Goal: Entertainment & Leisure: Consume media (video, audio)

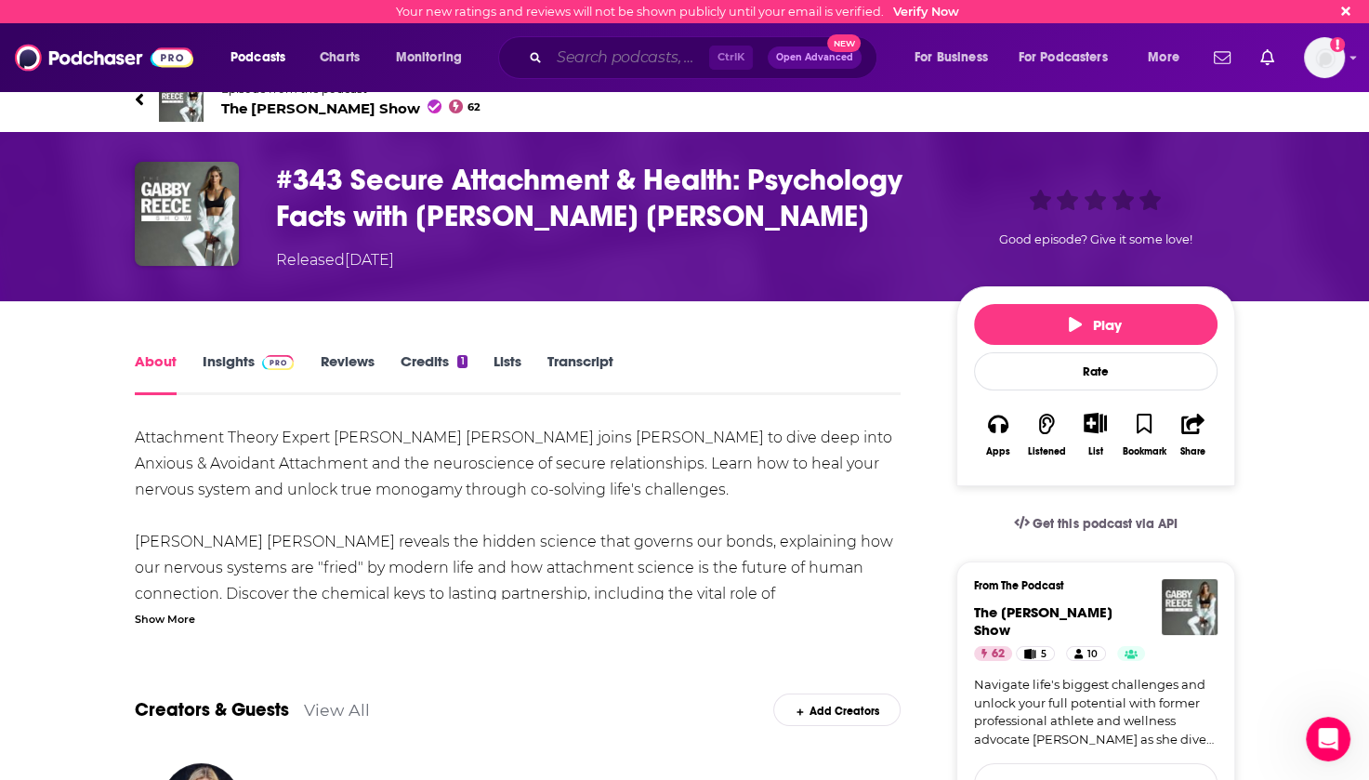
drag, startPoint x: 0, startPoint y: 0, endPoint x: 586, endPoint y: 56, distance: 589.1
click at [591, 55] on input "Search podcasts, credits, & more..." at bounding box center [629, 58] width 160 height 30
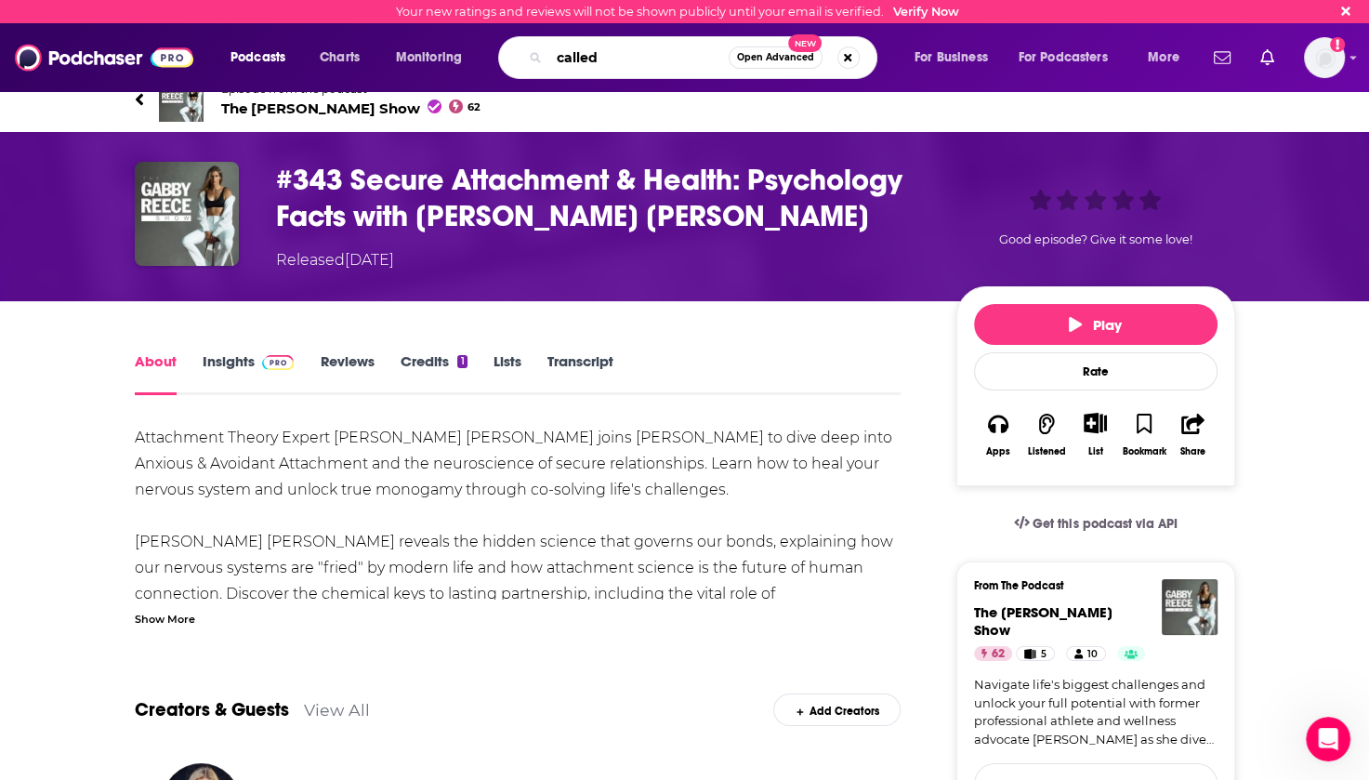
type input "called"
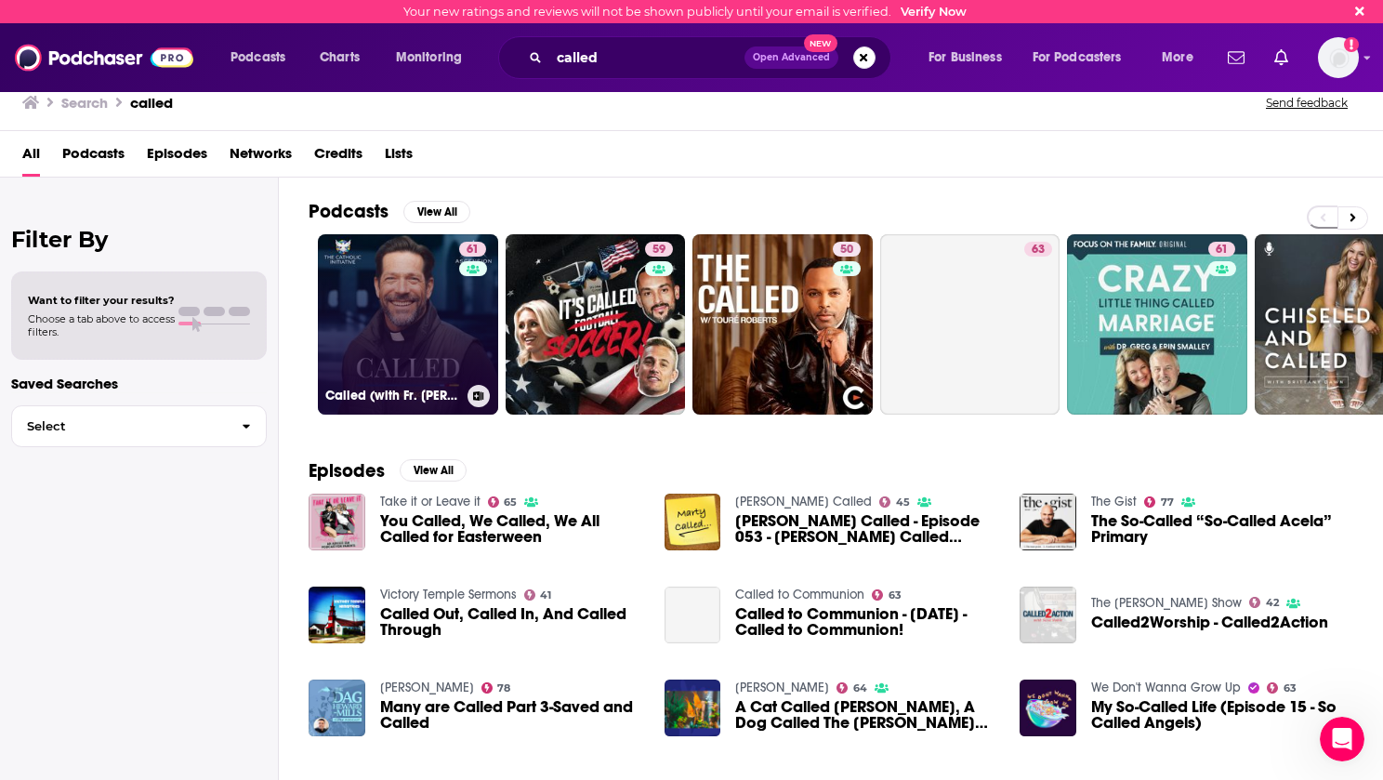
click at [402, 308] on link "61 Called (with Fr. [PERSON_NAME])" at bounding box center [408, 324] width 180 height 180
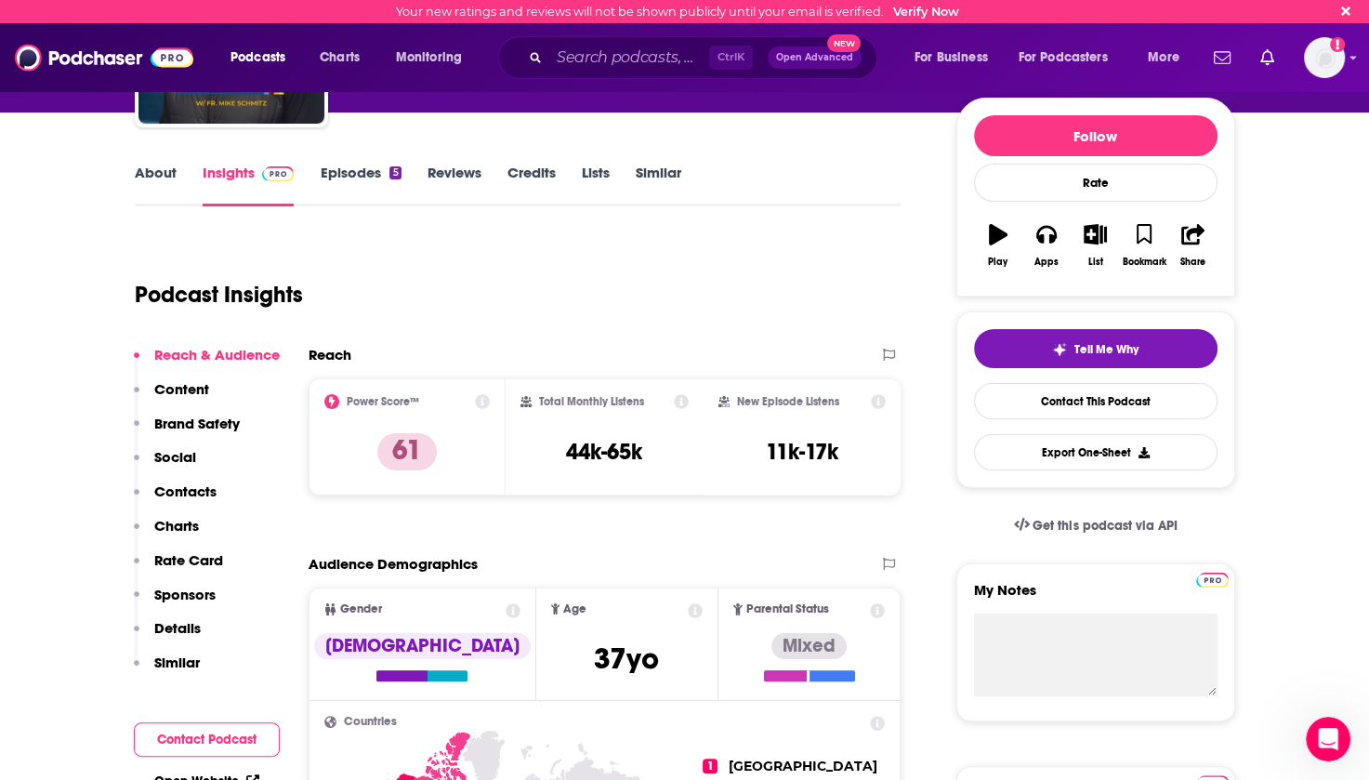
scroll to position [186, 0]
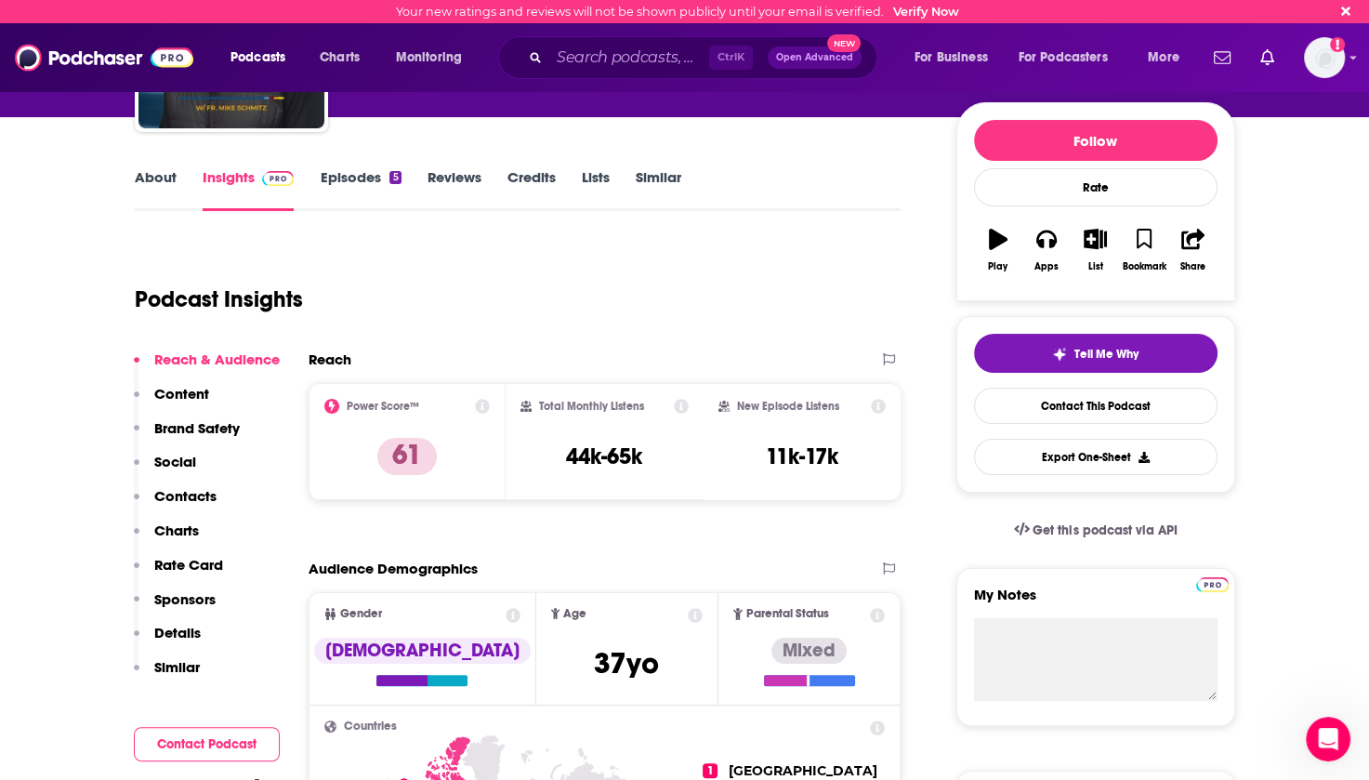
click at [362, 174] on link "Episodes 5" at bounding box center [360, 189] width 81 height 43
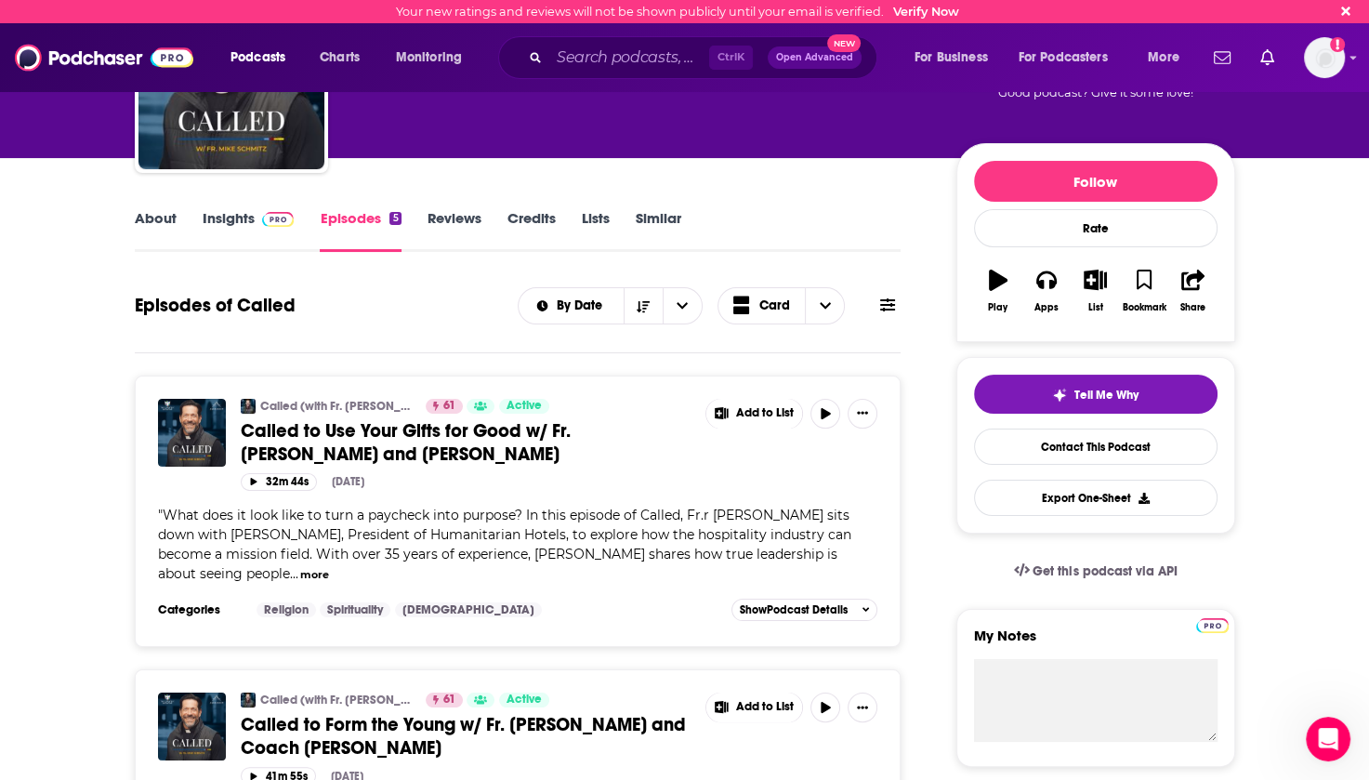
scroll to position [186, 0]
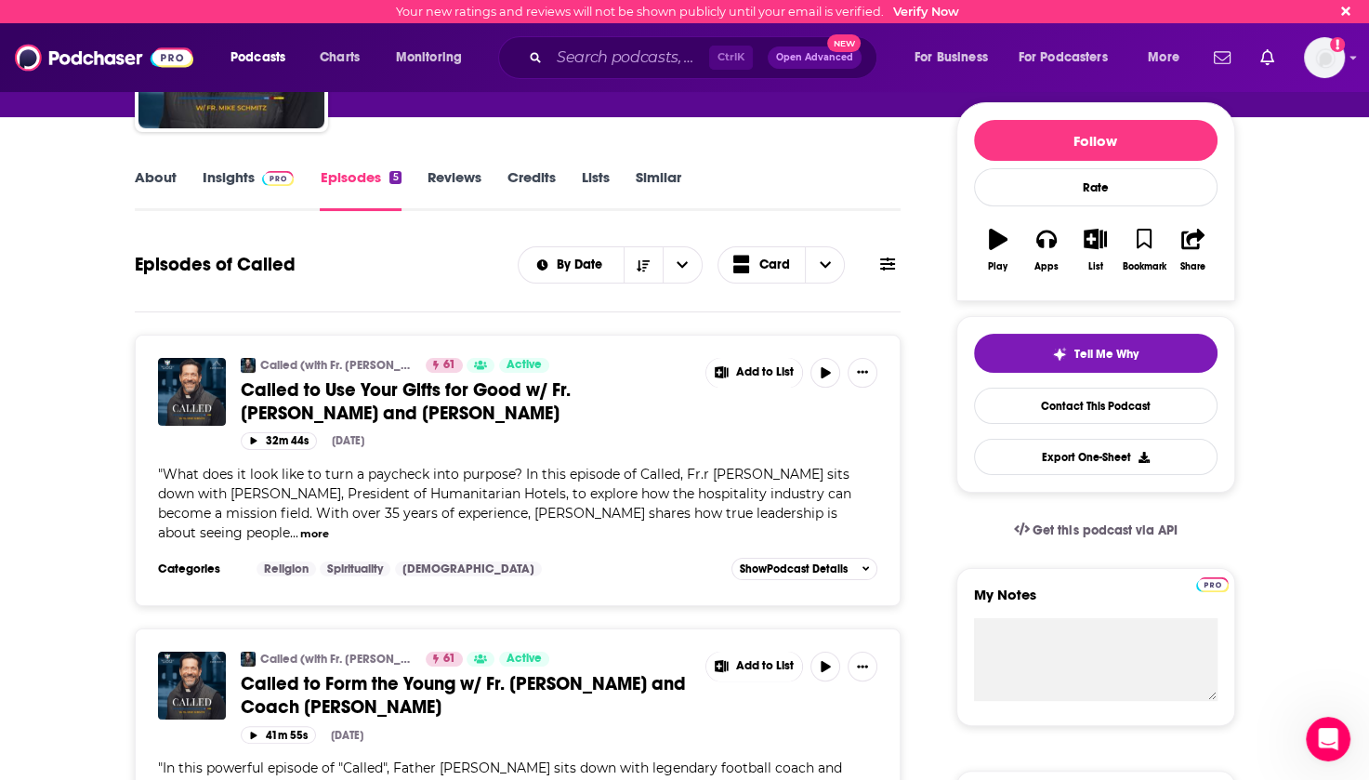
click at [329, 526] on button "more" at bounding box center [314, 534] width 29 height 16
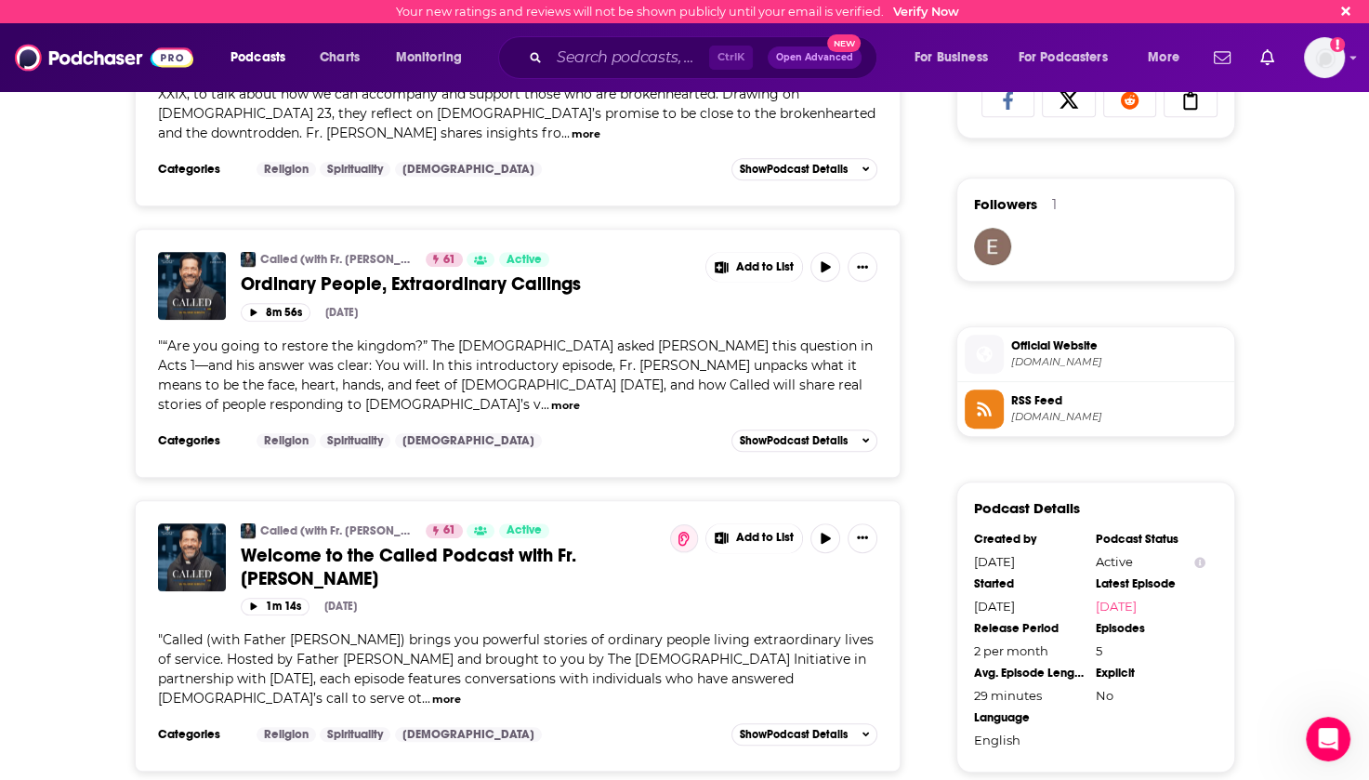
scroll to position [1301, 0]
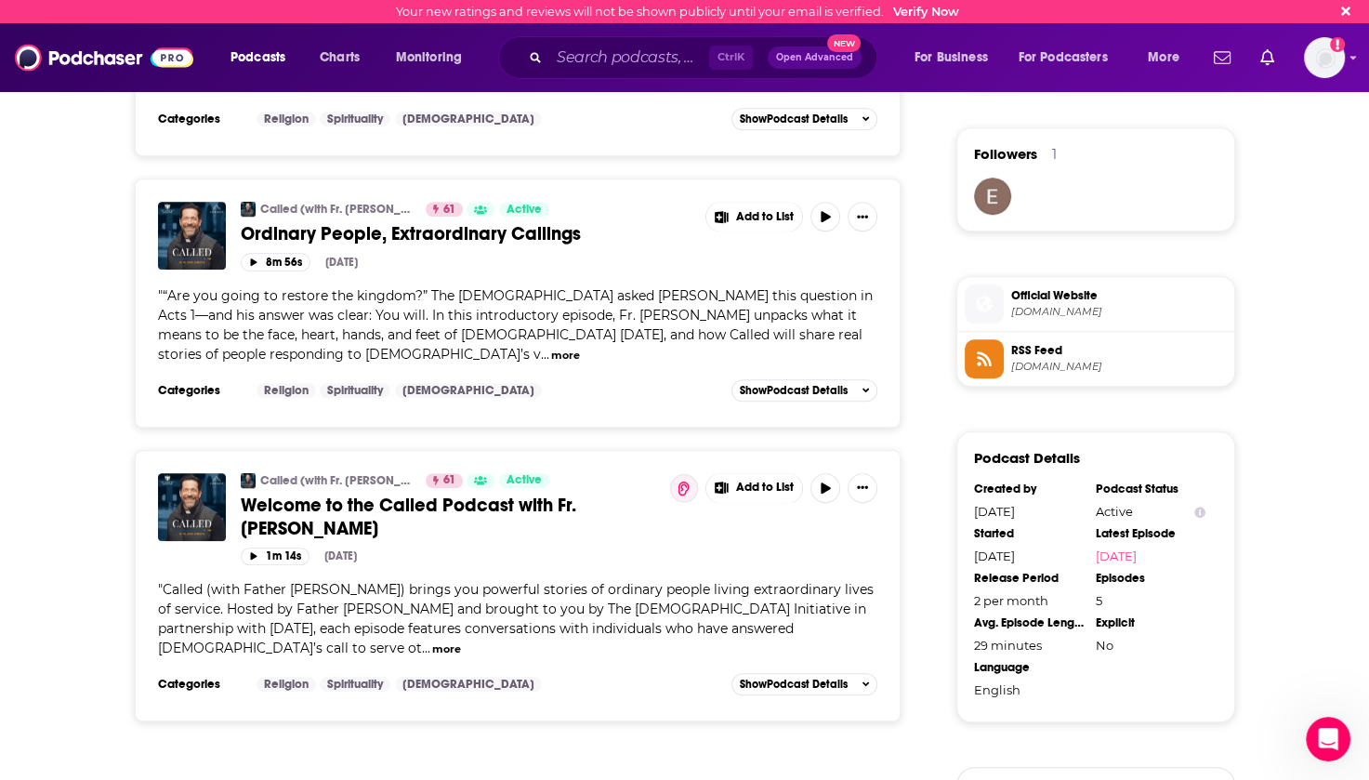
click at [375, 230] on span "Ordinary People, Extraordinary Callings" at bounding box center [411, 233] width 340 height 23
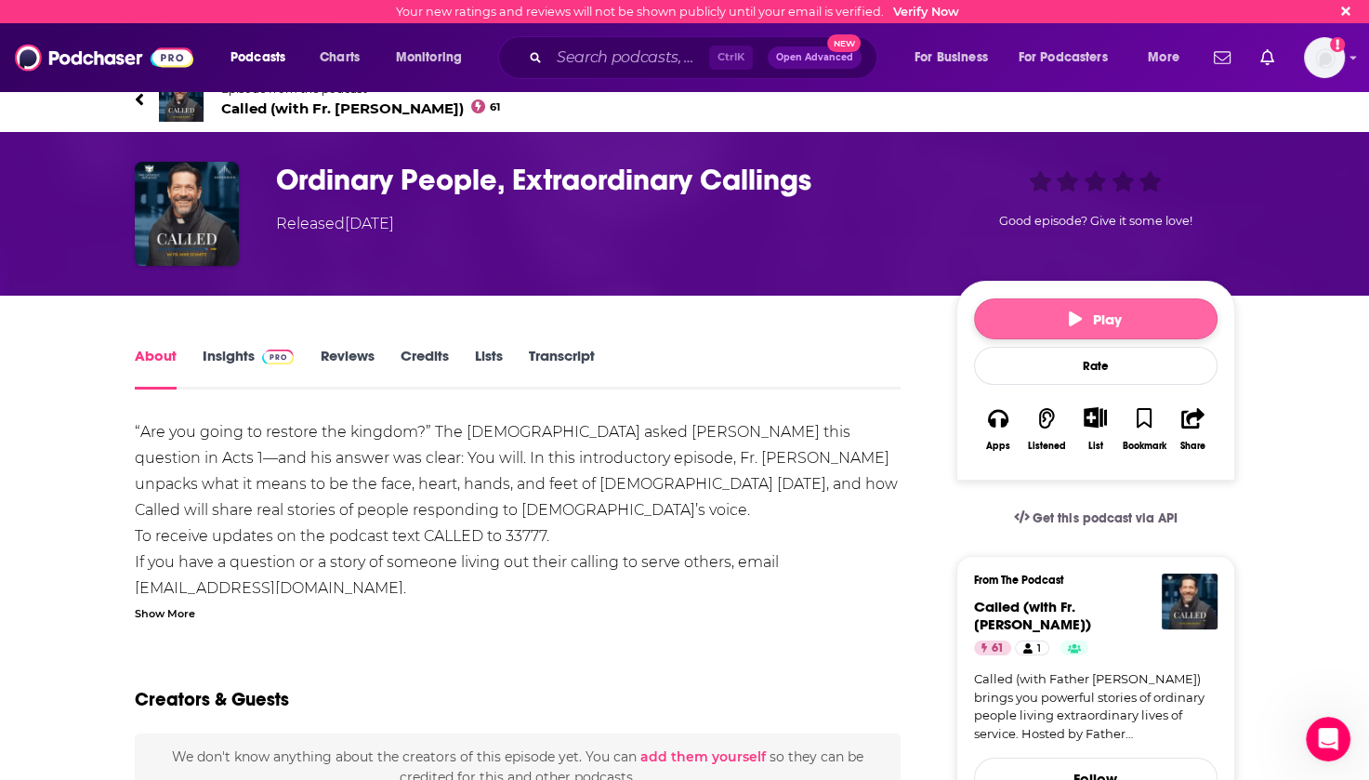
click at [1051, 308] on button "Play" at bounding box center [1096, 318] width 244 height 41
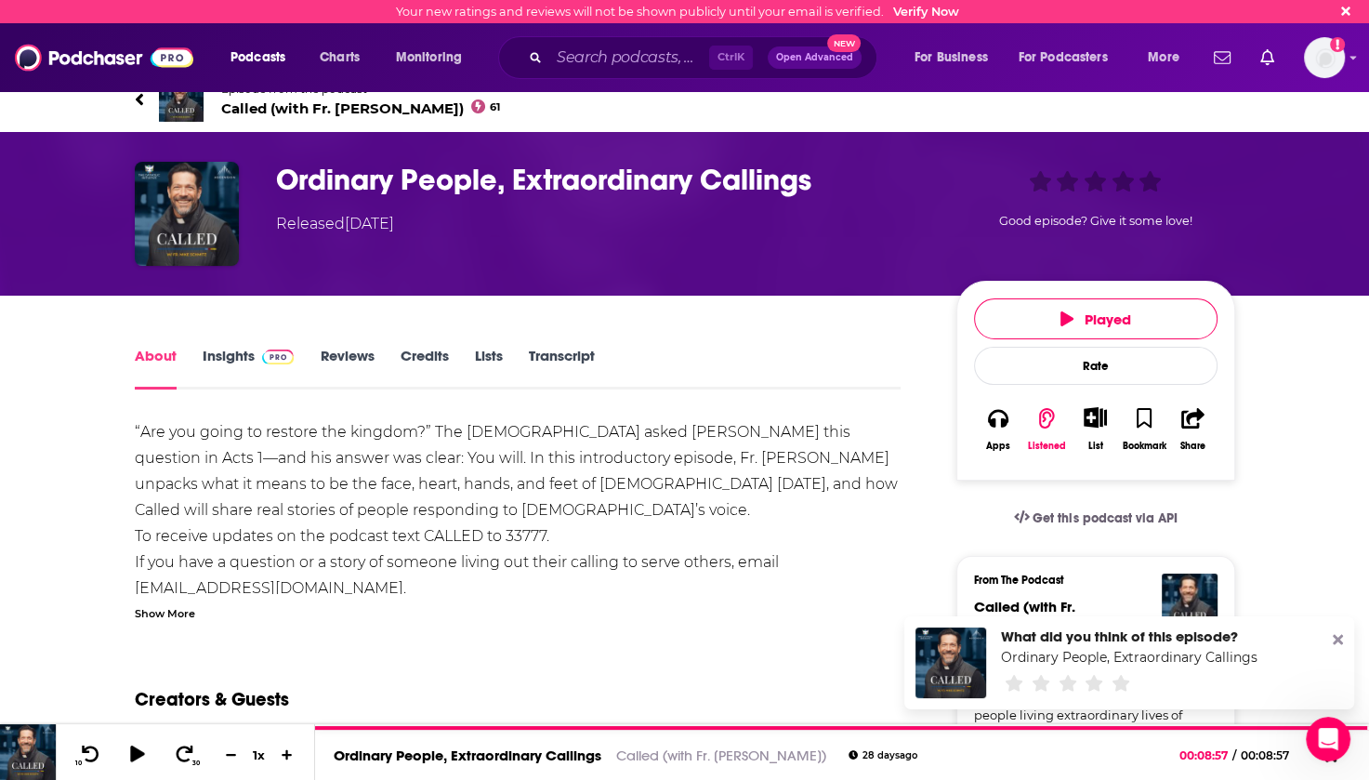
click at [137, 98] on icon at bounding box center [138, 99] width 7 height 12
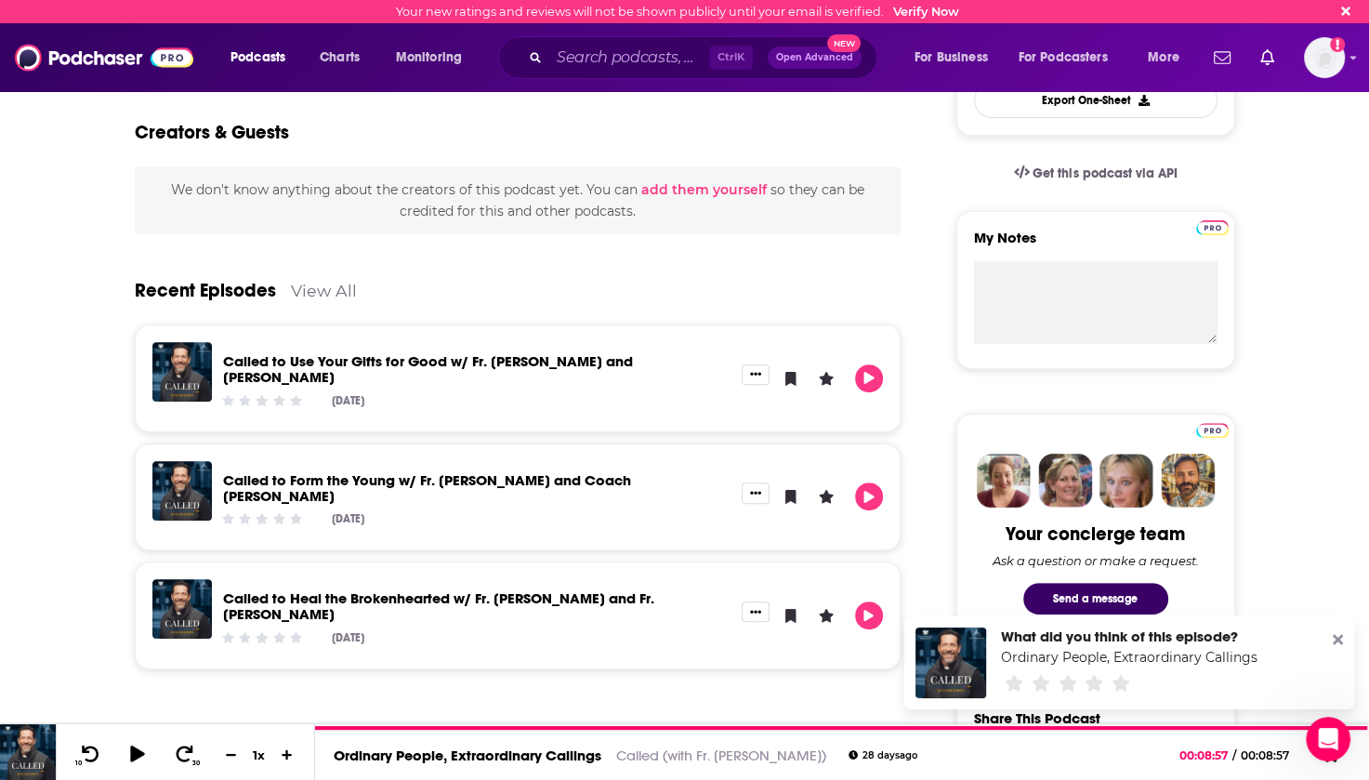
scroll to position [558, 0]
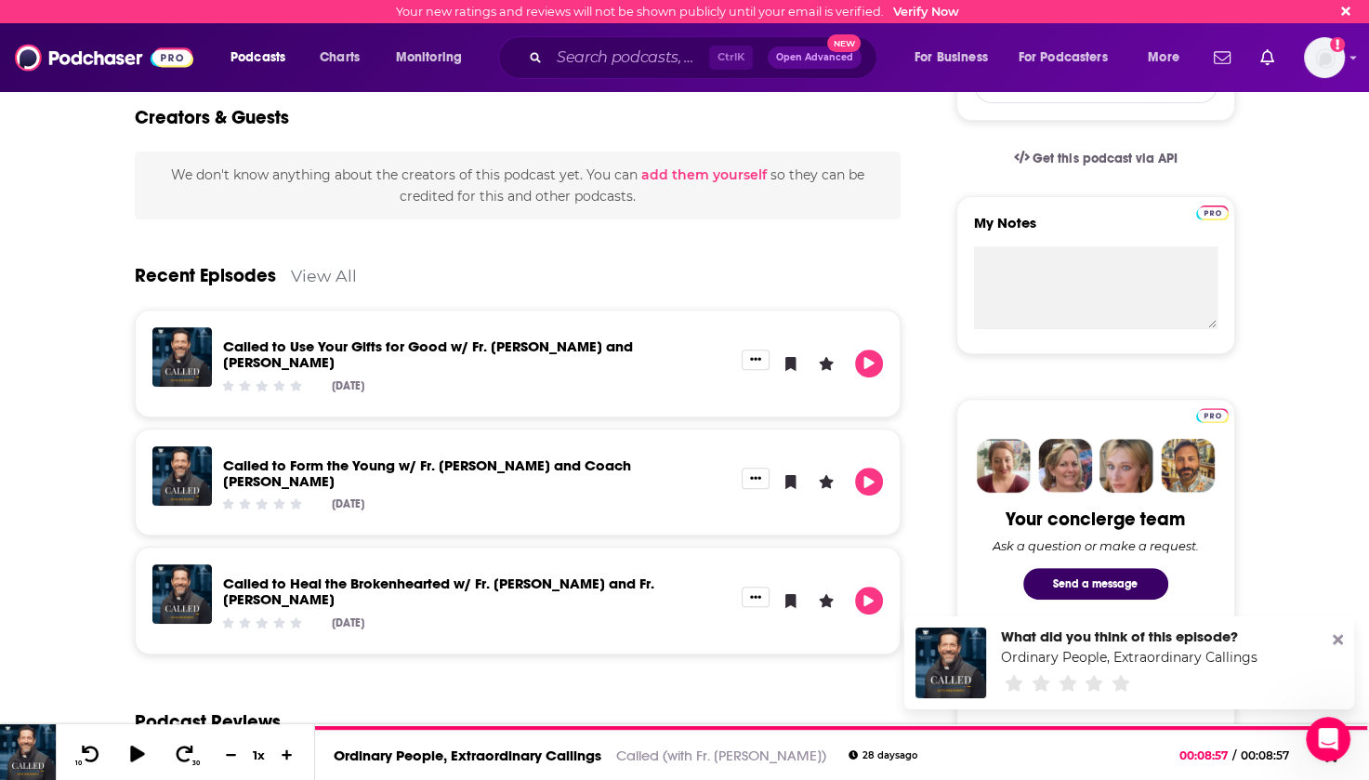
click at [390, 574] on link "Called to Heal the Brokenhearted w/ Fr. [PERSON_NAME] and Fr. [PERSON_NAME]" at bounding box center [438, 590] width 431 height 33
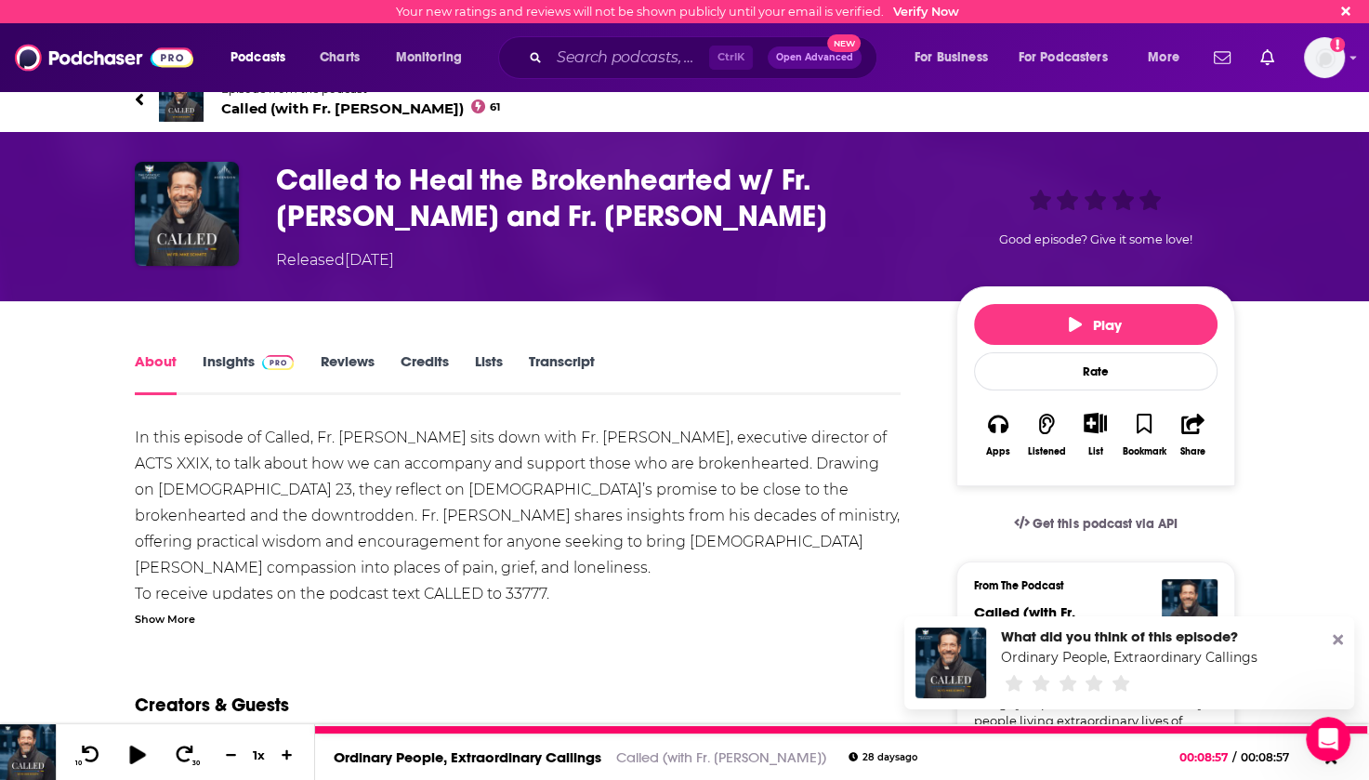
click at [142, 758] on icon at bounding box center [136, 753] width 23 height 19
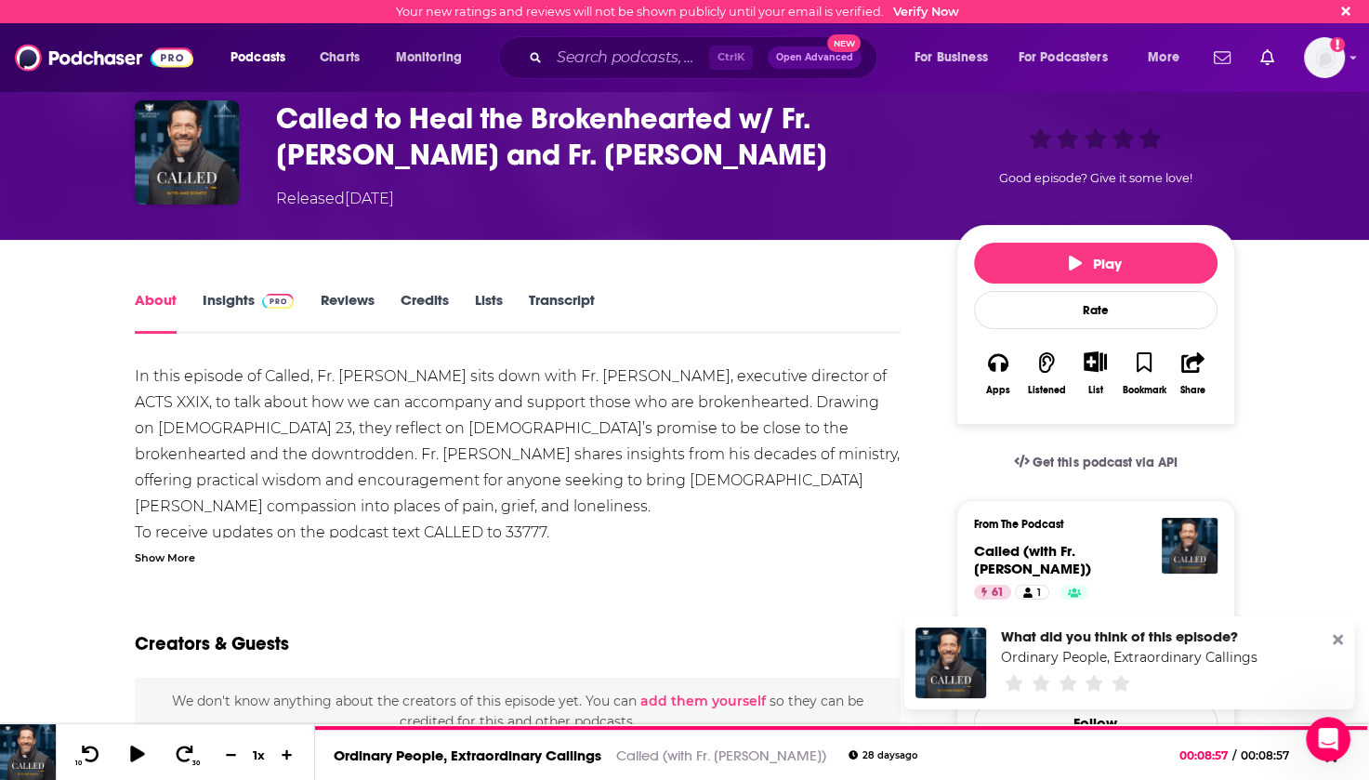
scroll to position [93, 0]
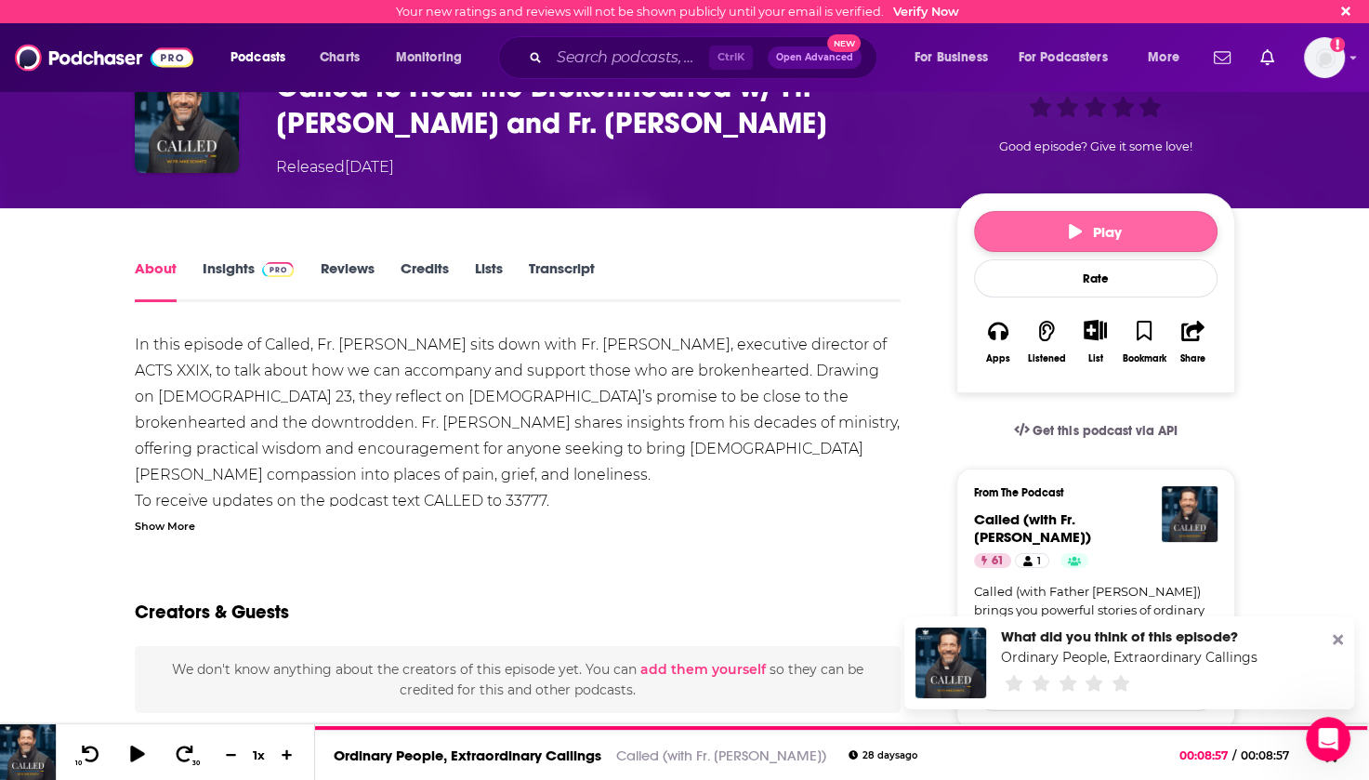
click at [1149, 225] on button "Play" at bounding box center [1096, 231] width 244 height 41
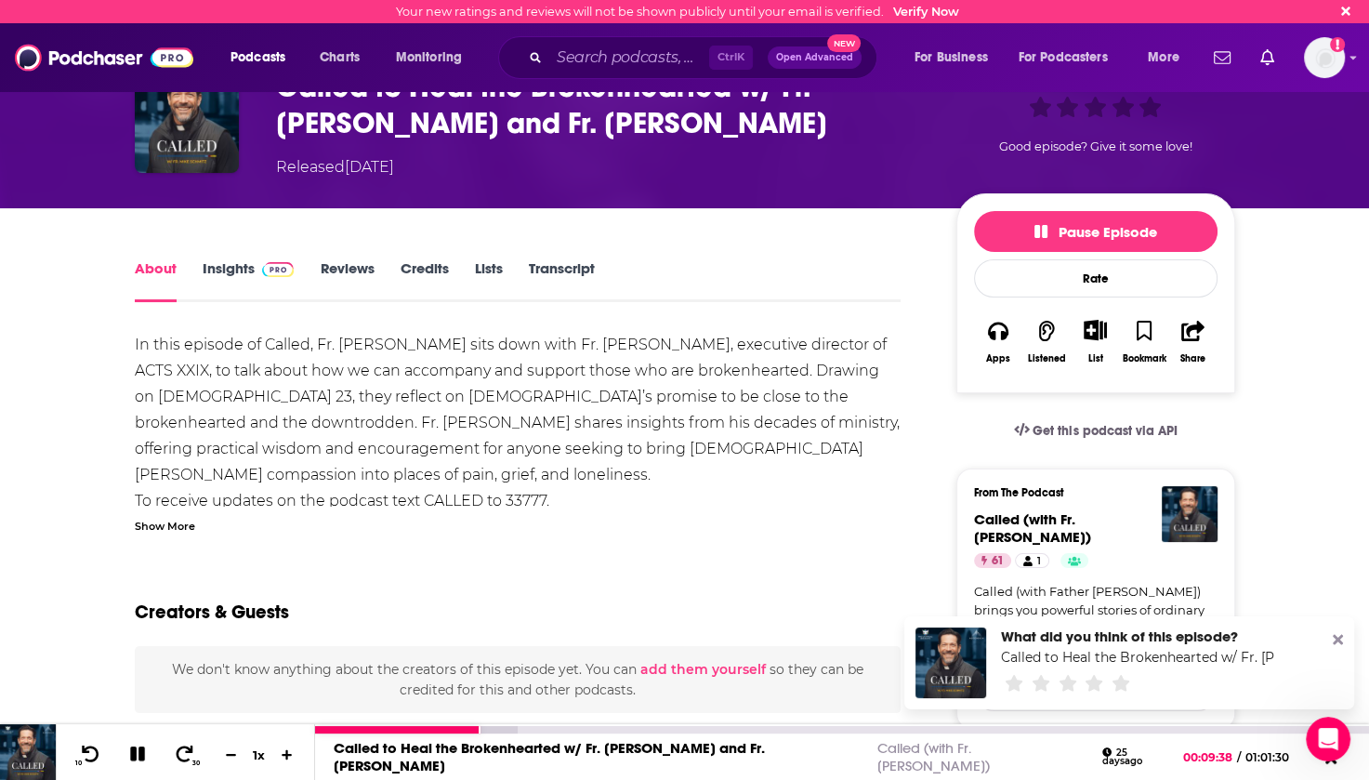
click at [137, 755] on icon at bounding box center [137, 753] width 21 height 17
